Goal: Task Accomplishment & Management: Use online tool/utility

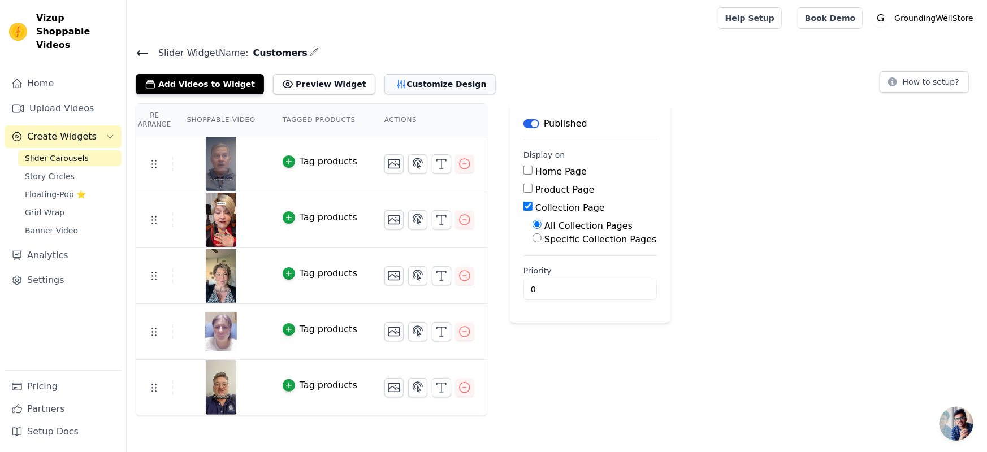
click at [384, 83] on button "Customize Design" at bounding box center [439, 84] width 111 height 20
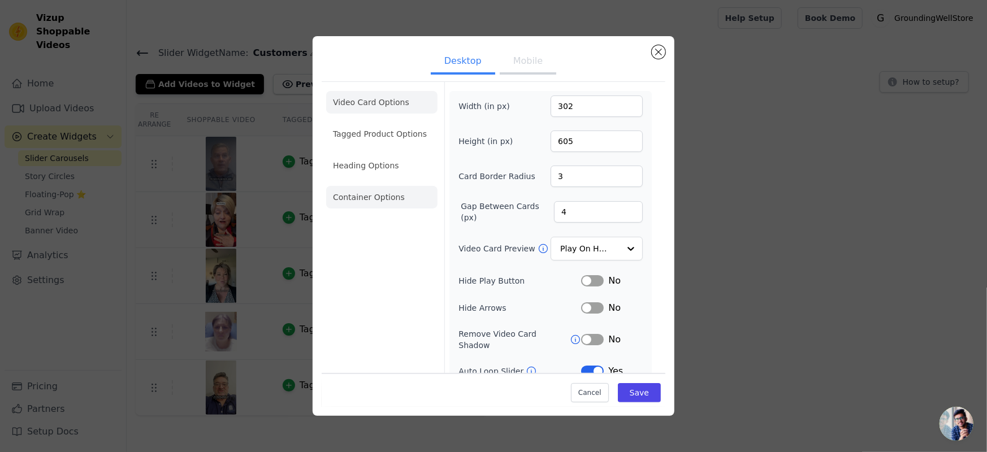
click at [364, 192] on li "Container Options" at bounding box center [381, 197] width 111 height 23
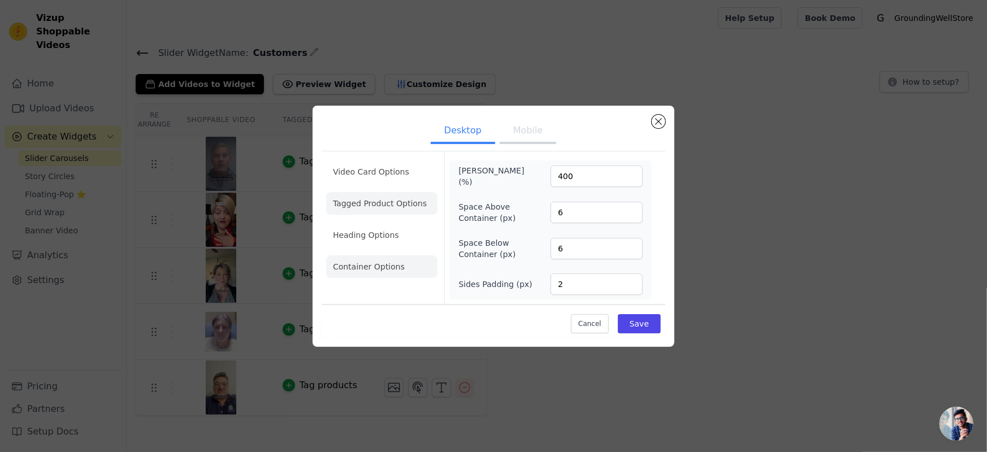
click at [362, 201] on li "Tagged Product Options" at bounding box center [381, 203] width 111 height 23
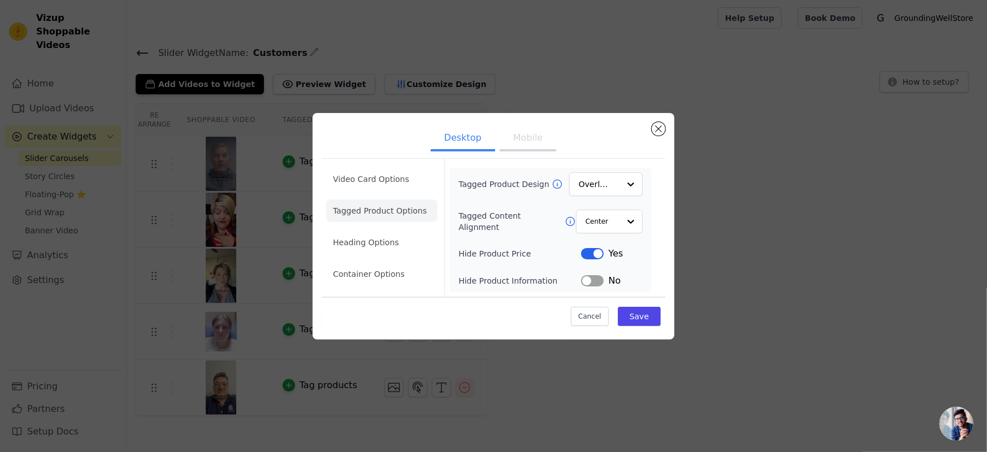
click at [376, 178] on li "Video Card Options" at bounding box center [381, 179] width 111 height 23
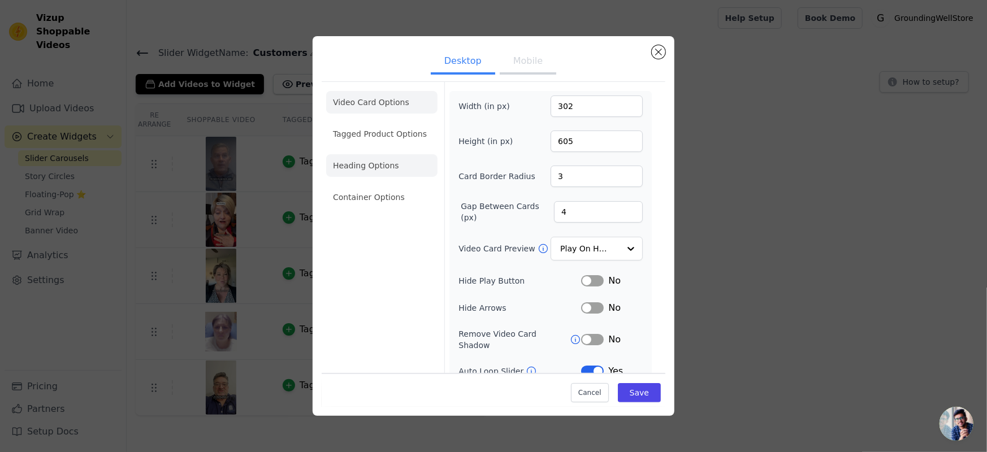
click at [363, 163] on li "Heading Options" at bounding box center [381, 165] width 111 height 23
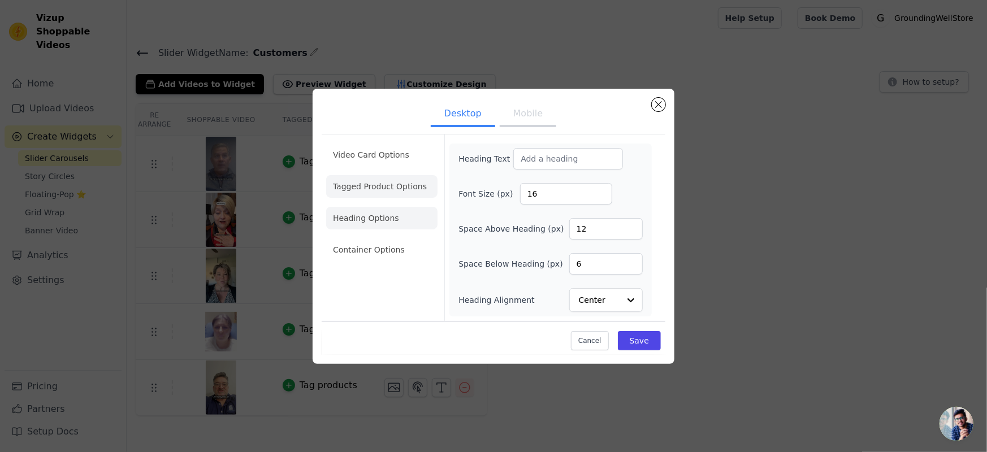
click at [365, 196] on li "Tagged Product Options" at bounding box center [381, 186] width 111 height 23
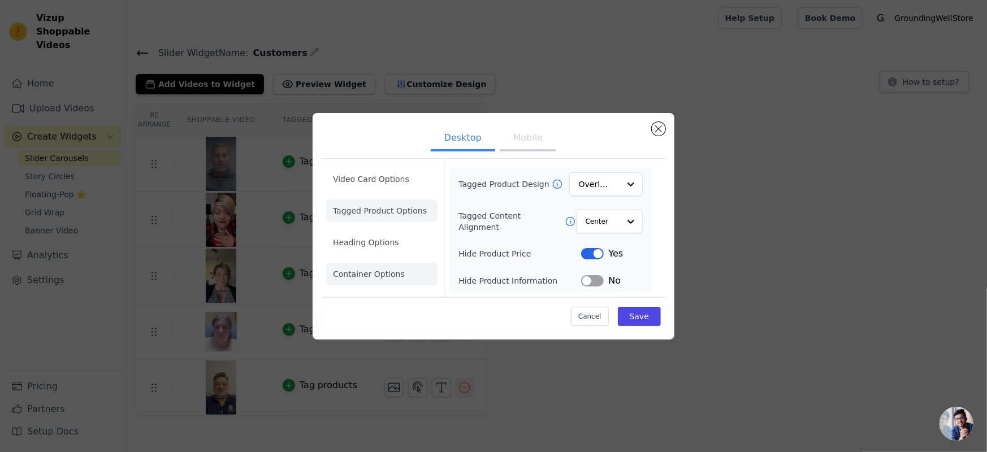
click at [361, 275] on li "Container Options" at bounding box center [381, 274] width 111 height 23
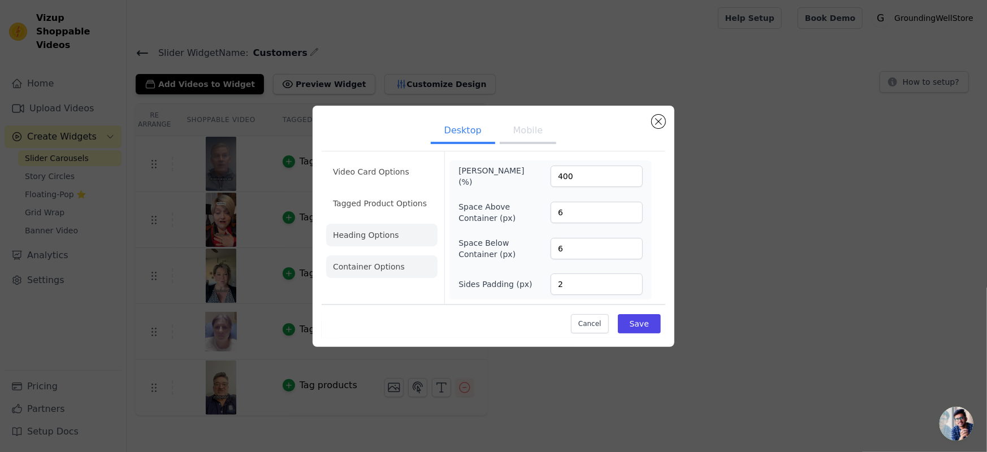
click at [383, 231] on li "Heading Options" at bounding box center [381, 235] width 111 height 23
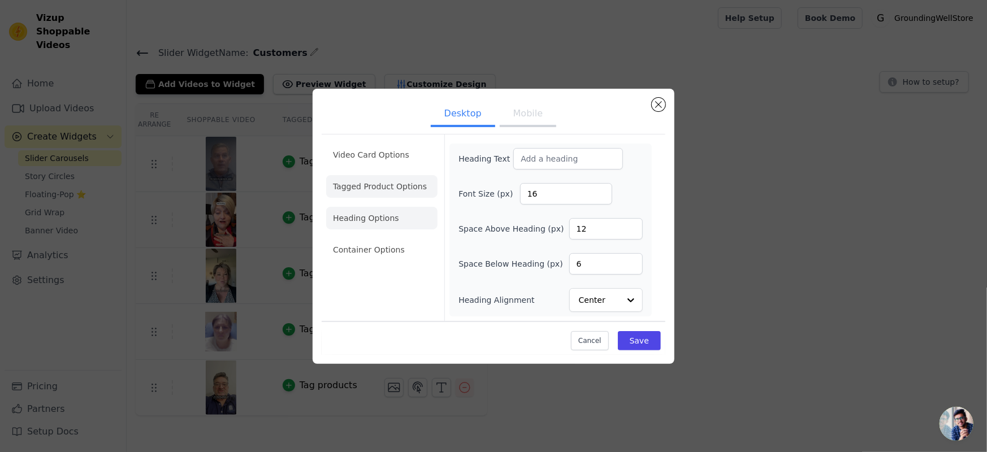
click at [378, 187] on li "Tagged Product Options" at bounding box center [381, 186] width 111 height 23
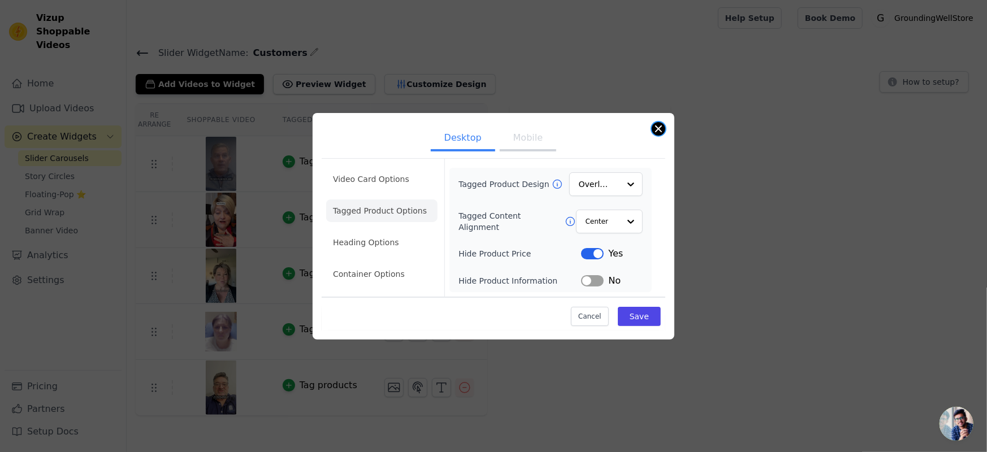
click at [658, 131] on button "Close modal" at bounding box center [659, 129] width 14 height 14
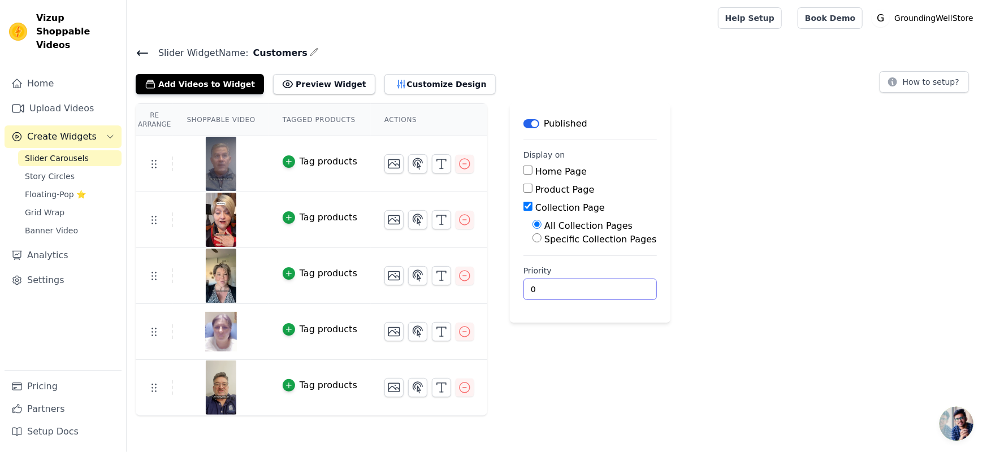
click at [526, 284] on input "0" at bounding box center [589, 289] width 133 height 21
click at [598, 286] on input "1" at bounding box center [589, 289] width 133 height 21
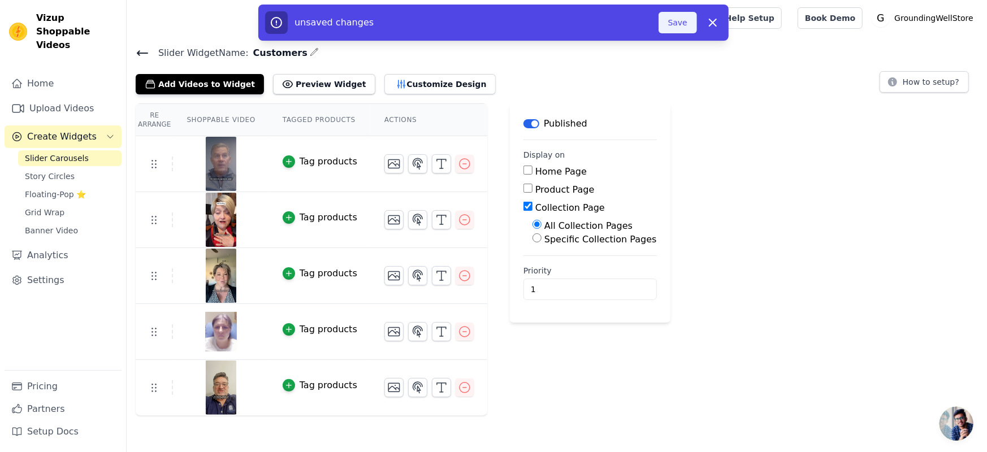
click at [672, 20] on button "Save" at bounding box center [677, 22] width 38 height 21
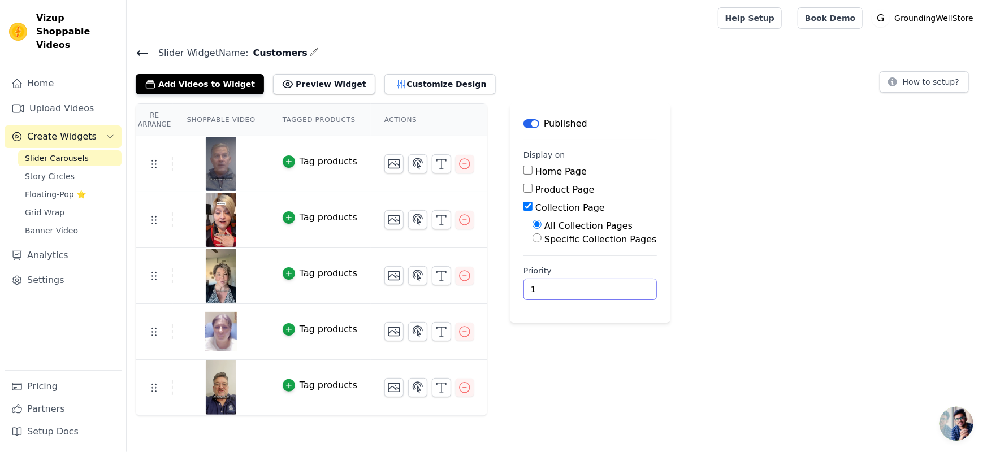
click at [541, 296] on input "1" at bounding box center [589, 289] width 133 height 21
type input "0"
click at [604, 292] on input "0" at bounding box center [589, 289] width 133 height 21
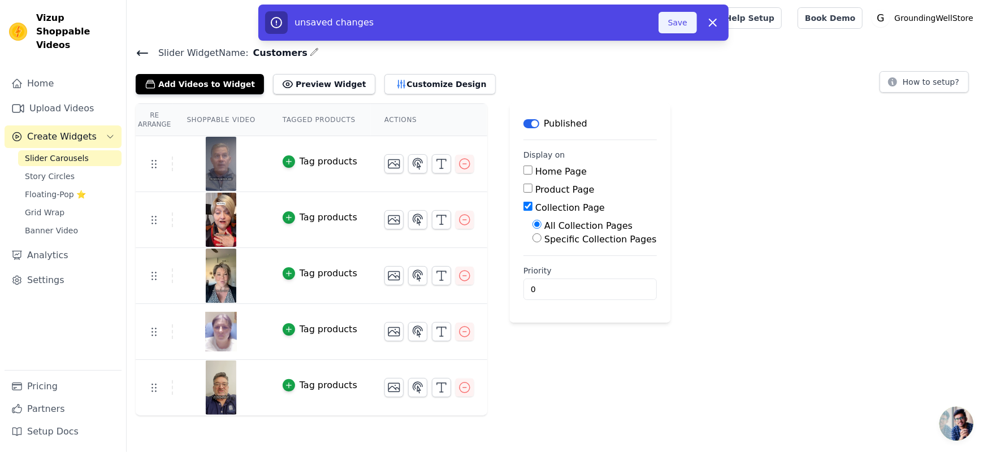
click at [672, 23] on button "Save" at bounding box center [677, 22] width 38 height 21
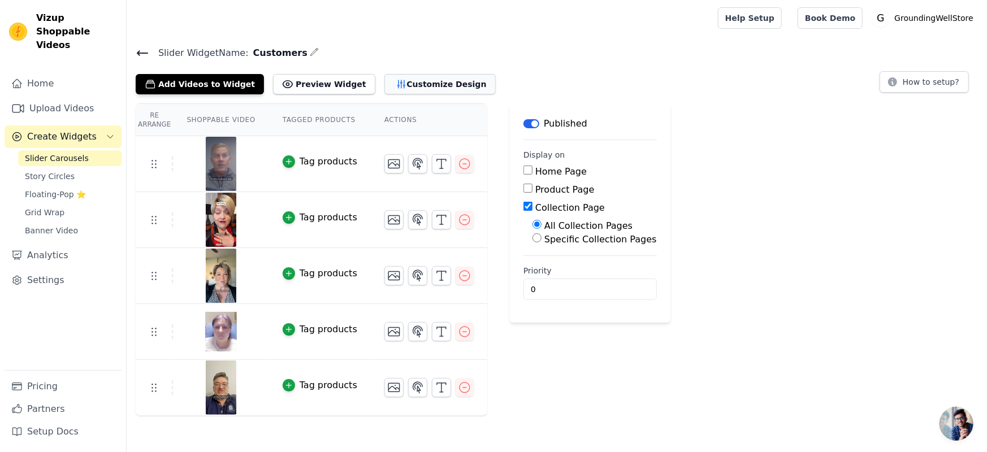
click at [390, 80] on button "Customize Design" at bounding box center [439, 84] width 111 height 20
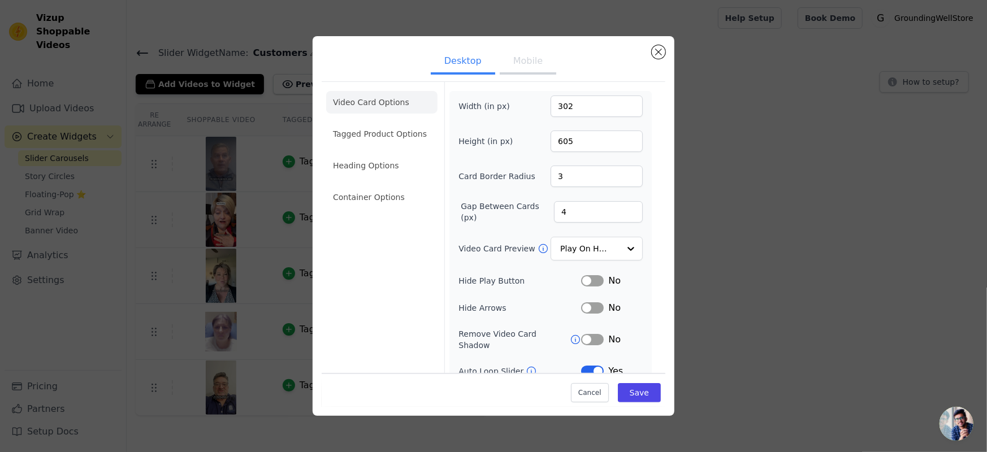
click at [519, 59] on button "Mobile" at bounding box center [528, 62] width 57 height 25
click at [511, 63] on button "Mobile" at bounding box center [528, 62] width 57 height 25
click at [571, 105] on input "302" at bounding box center [597, 106] width 92 height 21
drag, startPoint x: 576, startPoint y: 99, endPoint x: 519, endPoint y: 96, distance: 57.2
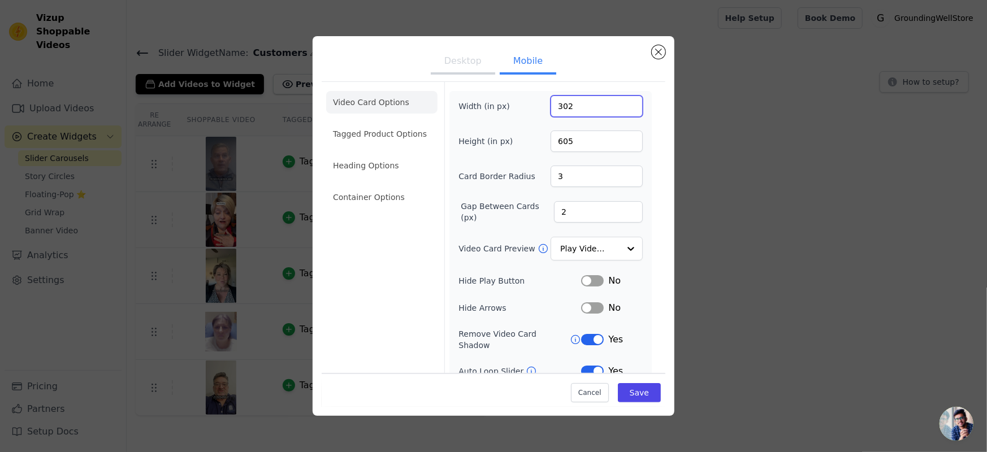
click at [519, 96] on div "Width (in px) 302" at bounding box center [550, 106] width 184 height 21
type input "112"
drag, startPoint x: 578, startPoint y: 137, endPoint x: 523, endPoint y: 132, distance: 55.1
click at [523, 132] on div "Height (in px) 605" at bounding box center [550, 141] width 184 height 21
drag, startPoint x: 565, startPoint y: 143, endPoint x: 508, endPoint y: 136, distance: 57.0
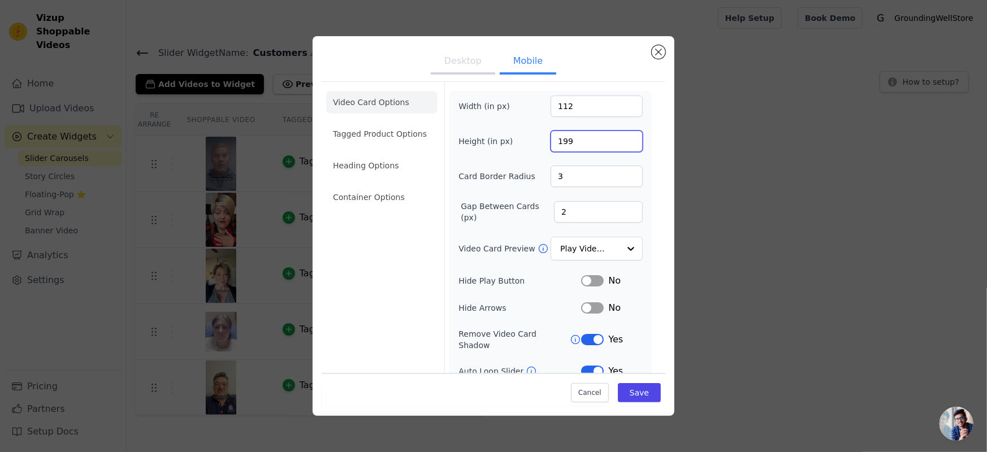
click at [508, 136] on div "Height (in px) 199" at bounding box center [550, 141] width 184 height 21
type input "279"
click at [587, 181] on input "3" at bounding box center [597, 176] width 92 height 21
click at [587, 180] on input "3" at bounding box center [597, 176] width 92 height 21
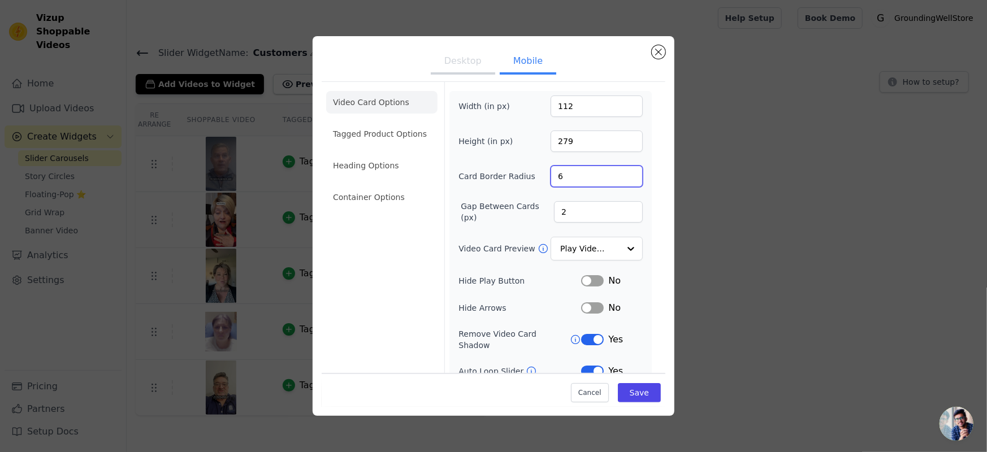
type input "6"
drag, startPoint x: 580, startPoint y: 209, endPoint x: 538, endPoint y: 205, distance: 42.0
click at [532, 205] on div "Gap Between Cards (px) 2" at bounding box center [550, 212] width 184 height 23
type input "6"
click at [582, 242] on input "Video Card Preview" at bounding box center [590, 249] width 58 height 23
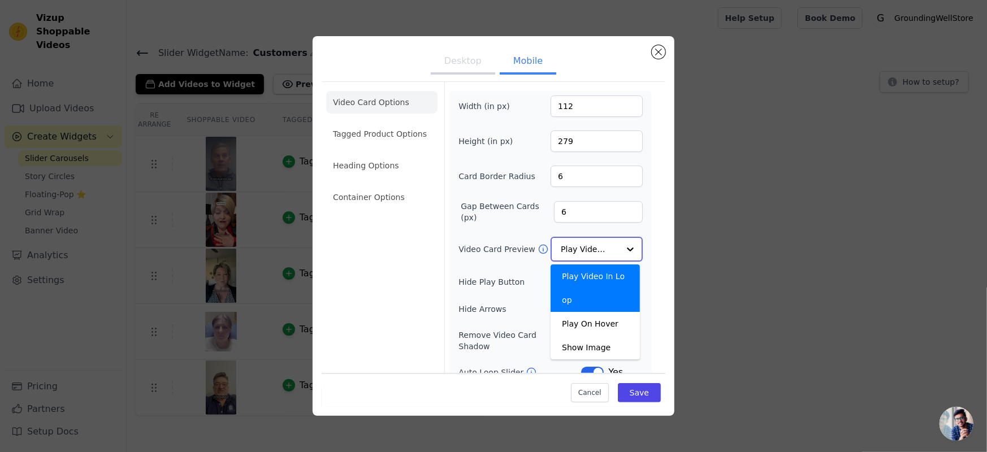
click at [583, 244] on input "Video Card Preview" at bounding box center [590, 249] width 58 height 23
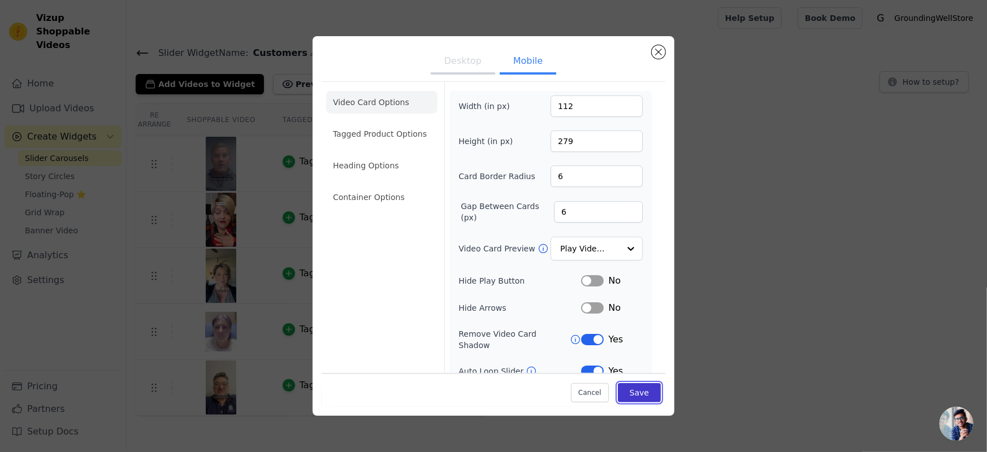
click at [642, 391] on button "Save" at bounding box center [639, 392] width 43 height 19
